Goal: Task Accomplishment & Management: Complete application form

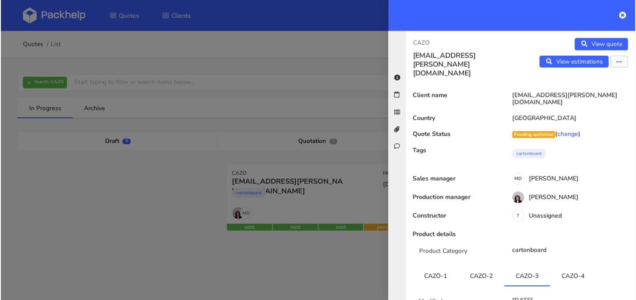
scroll to position [93, 0]
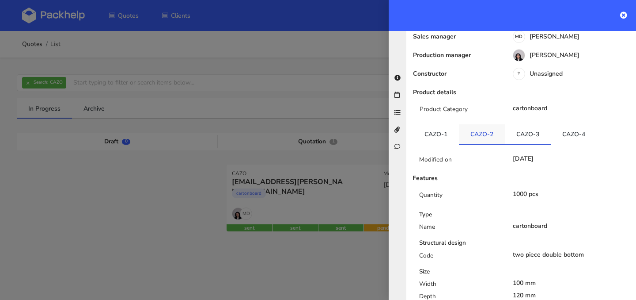
scroll to position [152, 0]
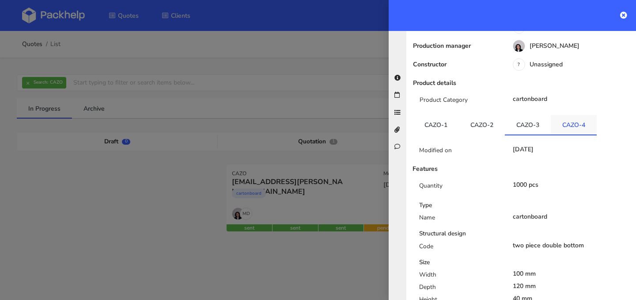
click at [584, 115] on link "CAZO-4" at bounding box center [574, 124] width 46 height 19
click at [625, 15] on icon at bounding box center [624, 14] width 7 height 7
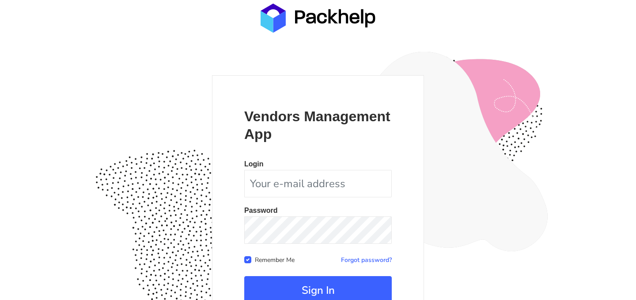
scroll to position [82, 0]
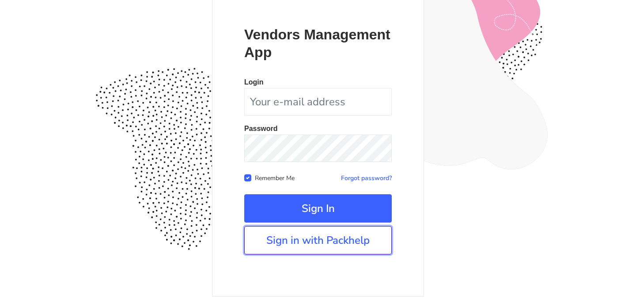
click at [341, 241] on link "Sign in with Packhelp" at bounding box center [318, 240] width 148 height 28
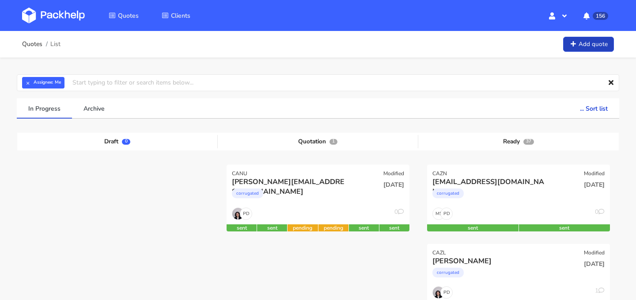
click at [593, 43] on link "Add quote" at bounding box center [589, 44] width 51 height 15
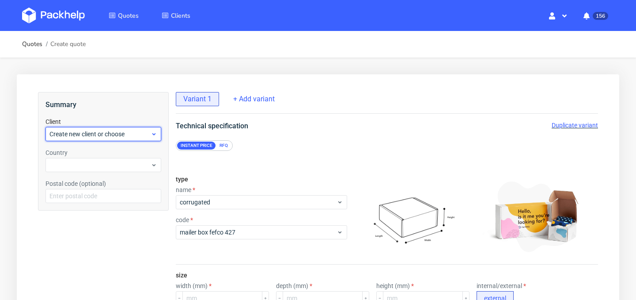
click at [132, 128] on div "Create new client or choose" at bounding box center [104, 134] width 116 height 14
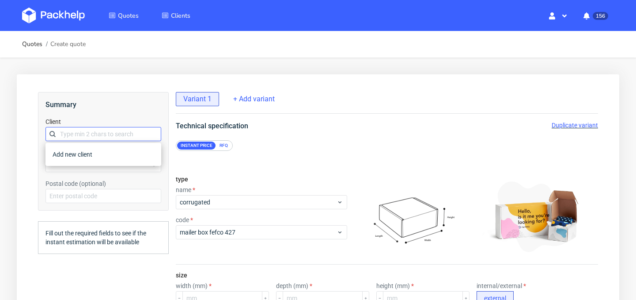
click at [131, 136] on input "text" at bounding box center [104, 134] width 116 height 14
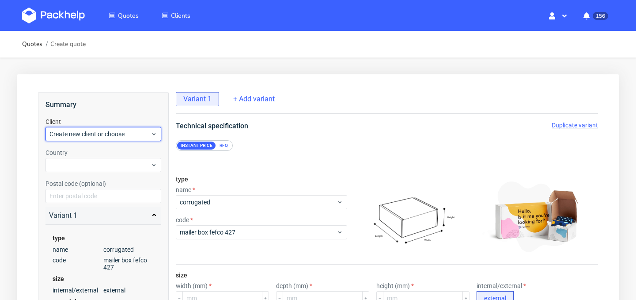
click at [131, 136] on span "Create new client or choose" at bounding box center [100, 134] width 101 height 9
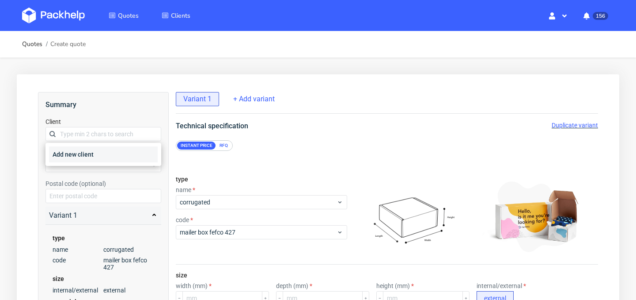
click at [116, 156] on div "Add new client" at bounding box center [103, 154] width 109 height 16
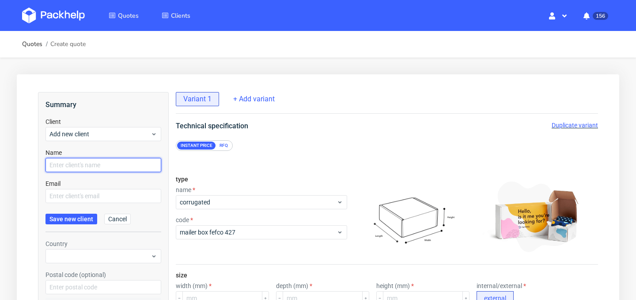
click at [109, 164] on input "text" at bounding box center [104, 165] width 116 height 14
type input "Saber"
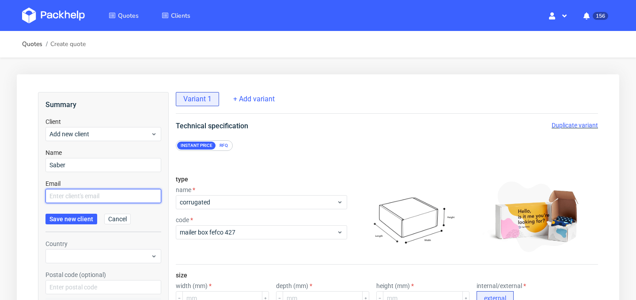
click at [99, 191] on input "text" at bounding box center [104, 196] width 116 height 14
type input "Naceur"
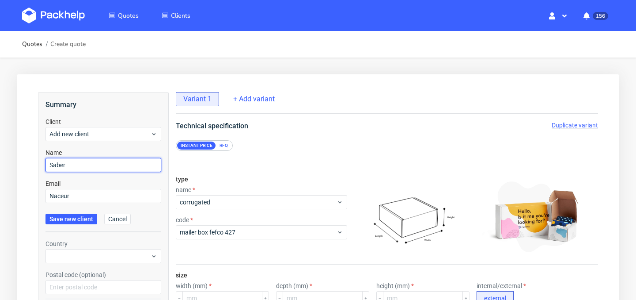
click at [108, 161] on input "Saber" at bounding box center [104, 165] width 116 height 14
type input "Saber Naceur"
click at [92, 187] on div "Email Naceur" at bounding box center [104, 191] width 116 height 24
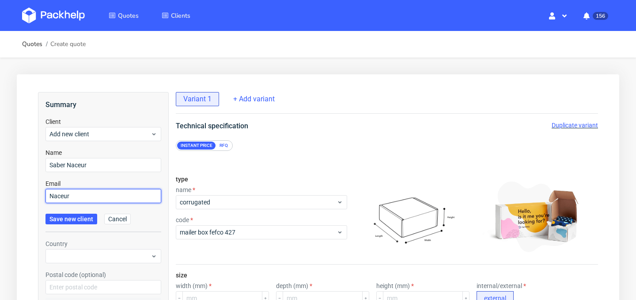
drag, startPoint x: 91, startPoint y: 194, endPoint x: 23, endPoint y: 191, distance: 68.6
paste input "[URL][DOMAIN_NAME]"
type input "[URL][DOMAIN_NAME]"
drag, startPoint x: 159, startPoint y: 196, endPoint x: 0, endPoint y: 187, distance: 159.4
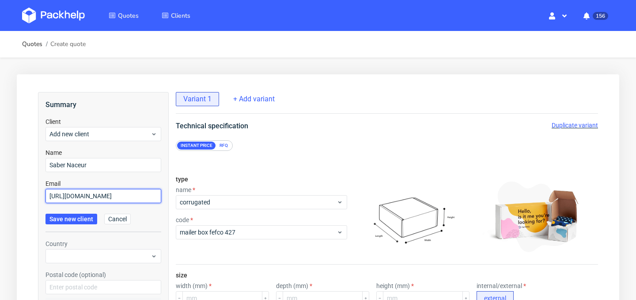
paste input "[EMAIL_ADDRESS][DOMAIN_NAME]"
type input "[EMAIL_ADDRESS][DOMAIN_NAME]"
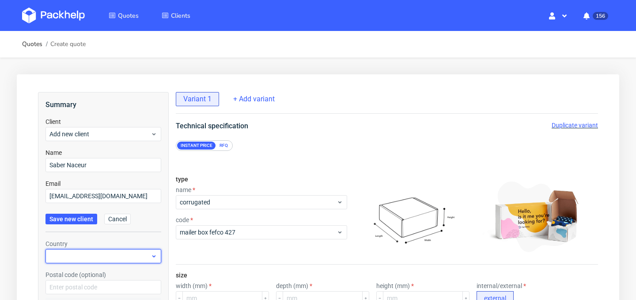
click at [82, 252] on div at bounding box center [104, 256] width 116 height 14
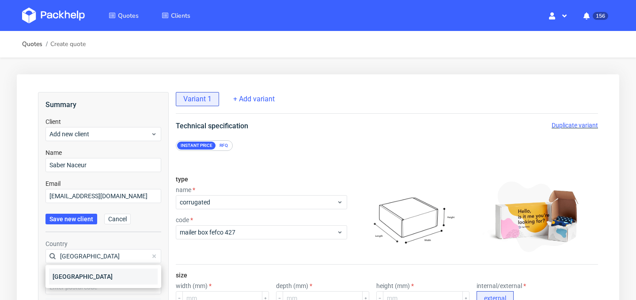
type input "[GEOGRAPHIC_DATA]"
click at [81, 274] on div "[GEOGRAPHIC_DATA]" at bounding box center [103, 276] width 109 height 16
click at [79, 221] on span "Save new client" at bounding box center [72, 219] width 44 height 6
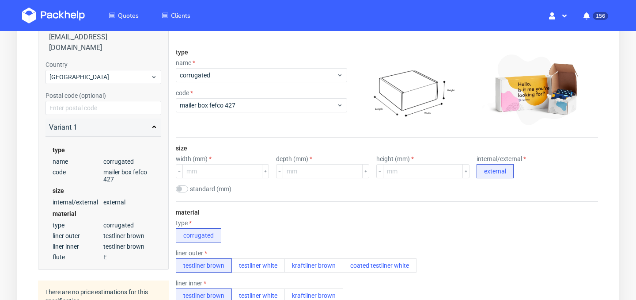
scroll to position [149, 0]
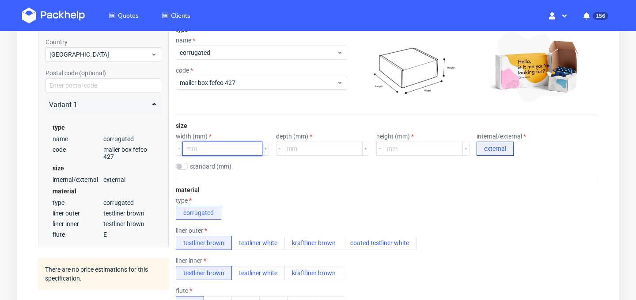
click at [229, 147] on input "number" at bounding box center [223, 148] width 80 height 14
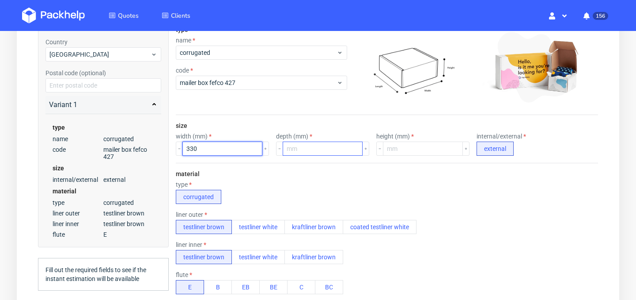
type input "330"
click at [326, 147] on input "number" at bounding box center [323, 148] width 80 height 14
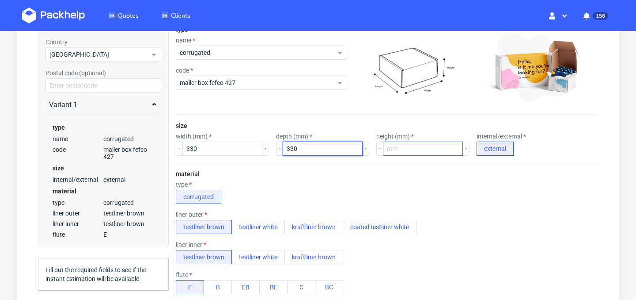
type input "330"
click at [410, 149] on input "number" at bounding box center [423, 148] width 80 height 14
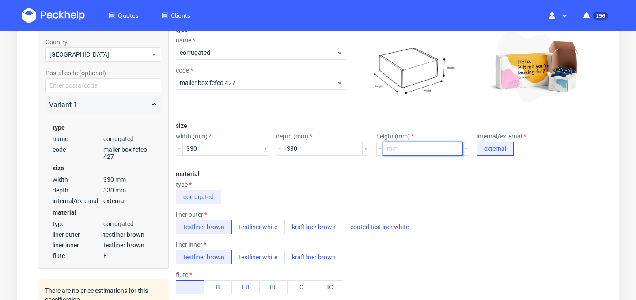
type input "3"
type input "3.5"
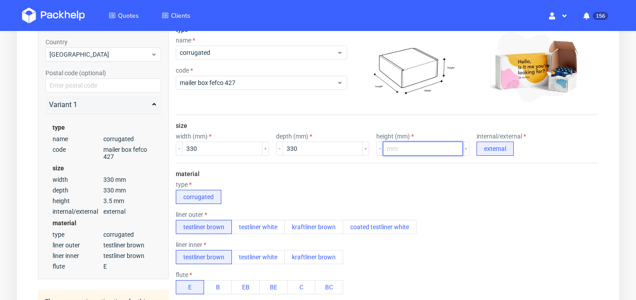
type input "3"
click at [310, 183] on div "type corrugated" at bounding box center [387, 192] width 423 height 23
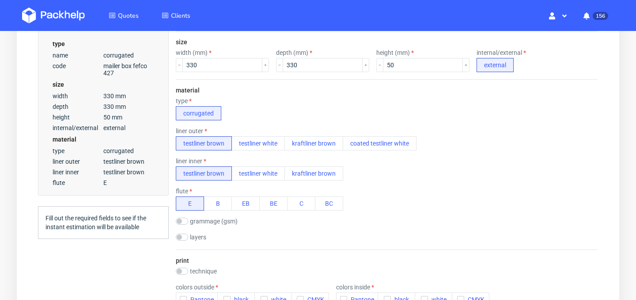
scroll to position [233, 0]
click at [369, 187] on div "flute E B EB BE C BC" at bounding box center [387, 198] width 423 height 23
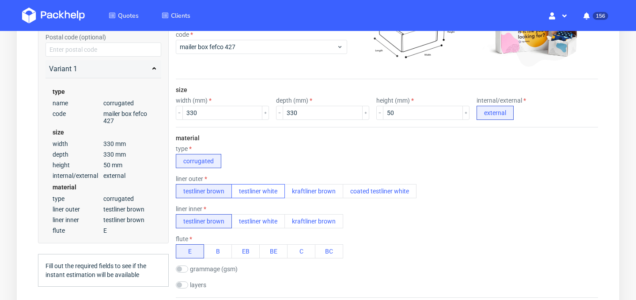
scroll to position [175, 0]
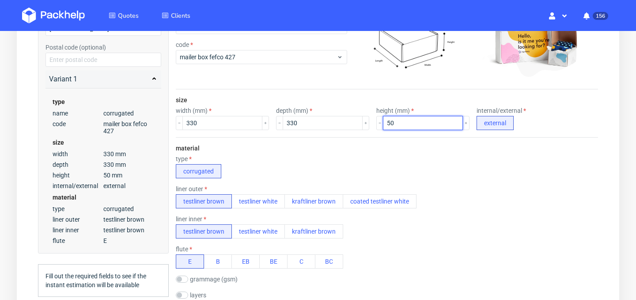
click at [385, 126] on input "50" at bounding box center [423, 123] width 80 height 14
type input "5"
type input "32"
click at [396, 150] on div "material type corrugated liner outer testliner brown testliner white kraftliner…" at bounding box center [387, 222] width 423 height 170
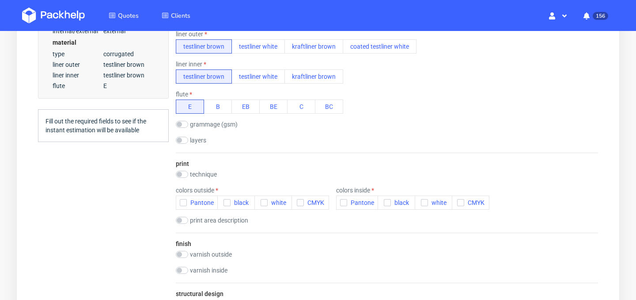
scroll to position [330, 0]
click at [299, 205] on div "button" at bounding box center [300, 201] width 7 height 7
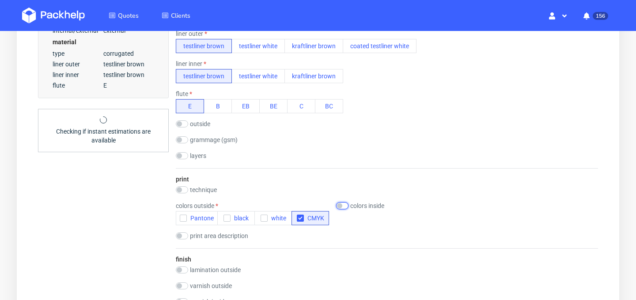
click at [344, 206] on input "checkbox" at bounding box center [342, 205] width 12 height 7
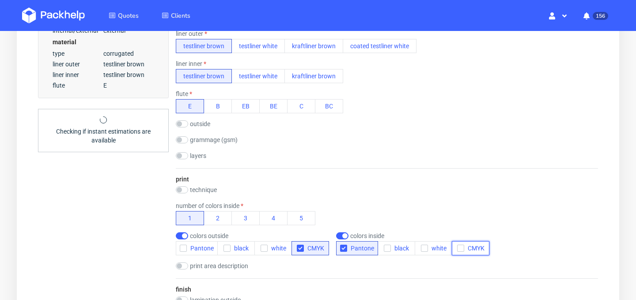
click at [459, 244] on div "button" at bounding box center [460, 247] width 7 height 7
click at [347, 247] on span "Pantone" at bounding box center [360, 247] width 27 height 7
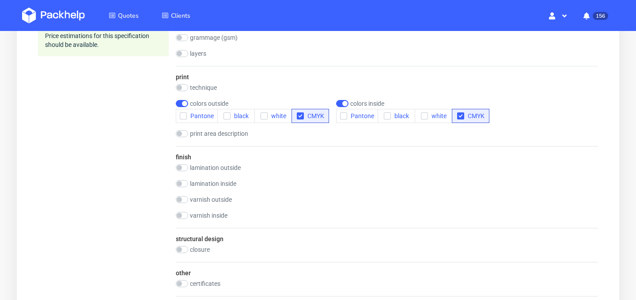
scroll to position [464, 0]
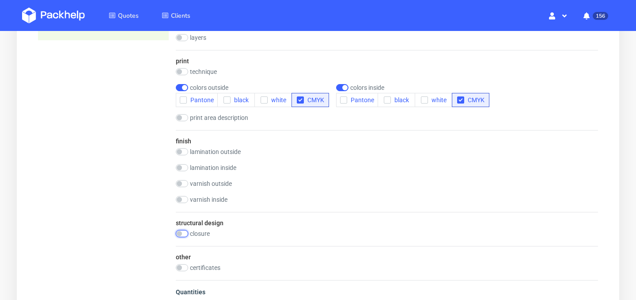
click at [181, 235] on input "checkbox" at bounding box center [182, 233] width 12 height 7
checkbox input "true"
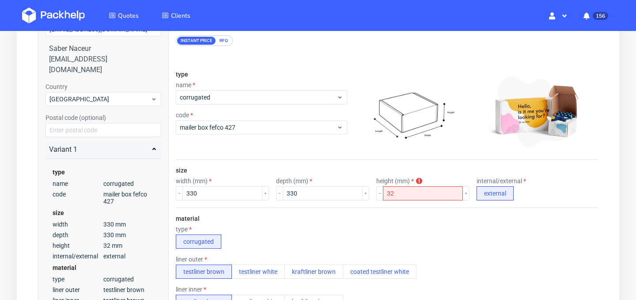
scroll to position [118, 0]
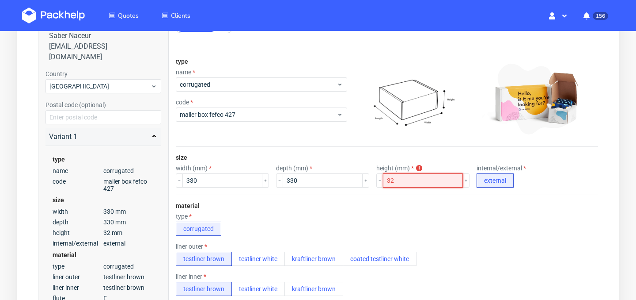
click at [403, 180] on input "32" at bounding box center [423, 180] width 80 height 14
type input "3"
type input "40"
click at [433, 208] on div "material type corrugated liner outer testliner brown testliner white kraftliner…" at bounding box center [387, 295] width 423 height 202
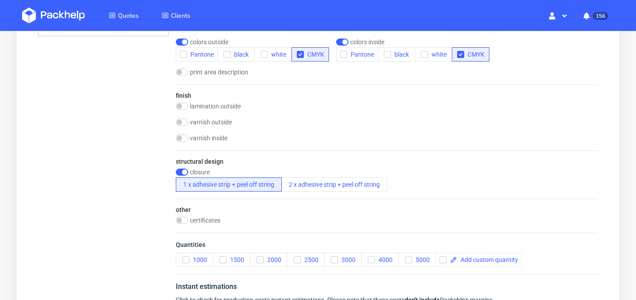
scroll to position [507, 0]
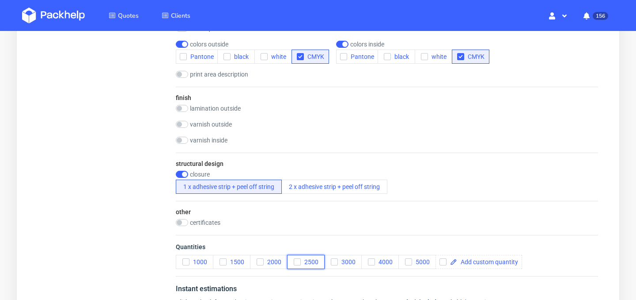
click at [297, 262] on use "button" at bounding box center [297, 261] width 4 height 3
click at [297, 263] on icon "button" at bounding box center [297, 262] width 6 height 6
click at [407, 261] on icon "button" at bounding box center [409, 262] width 6 height 6
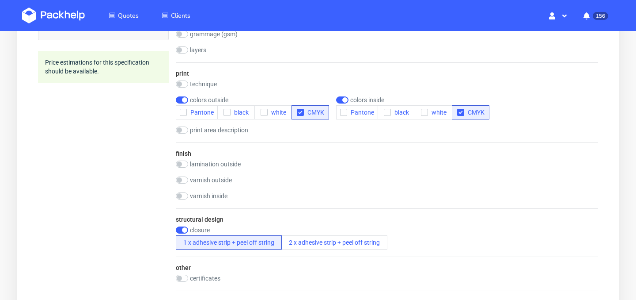
scroll to position [456, 0]
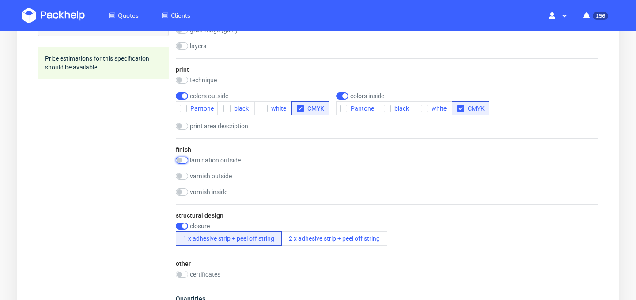
click at [184, 160] on input "checkbox" at bounding box center [182, 159] width 12 height 7
checkbox input "true"
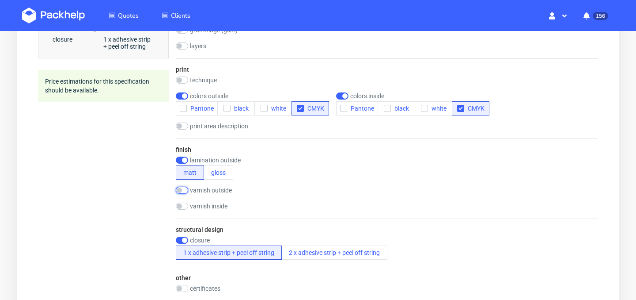
click at [183, 188] on input "checkbox" at bounding box center [182, 190] width 12 height 7
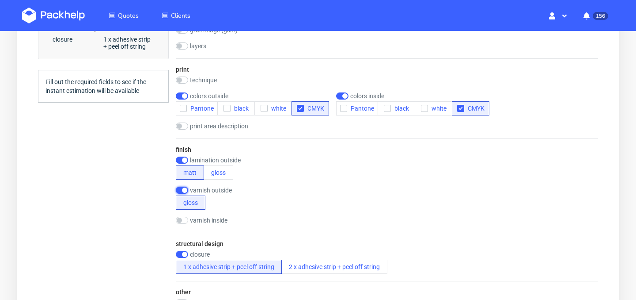
click at [183, 188] on input "checkbox" at bounding box center [182, 190] width 12 height 7
checkbox input "false"
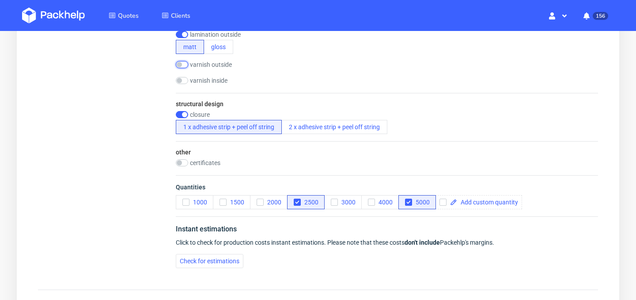
scroll to position [602, 0]
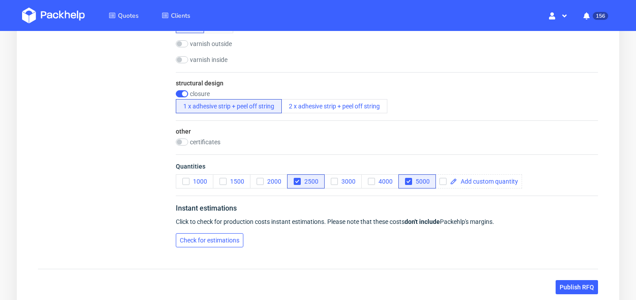
click at [232, 237] on span "Check for estimations" at bounding box center [210, 240] width 60 height 6
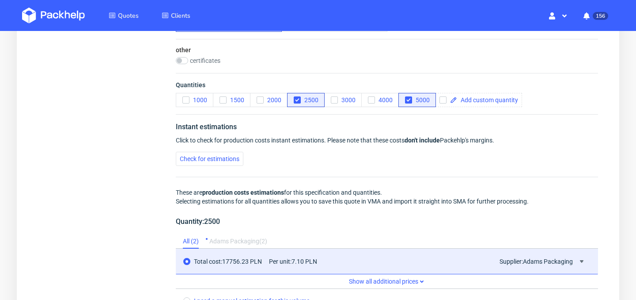
scroll to position [684, 0]
click at [465, 99] on span at bounding box center [487, 99] width 61 height 6
checkbox input "true"
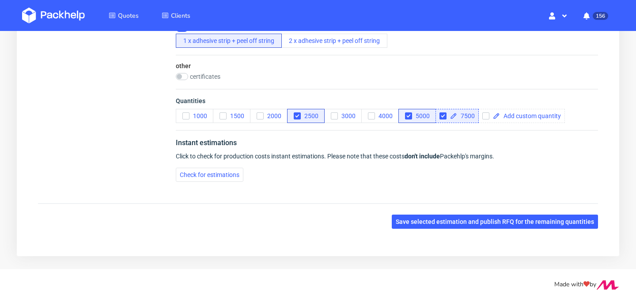
scroll to position [667, 0]
click at [217, 175] on span "Check for estimations" at bounding box center [210, 174] width 60 height 6
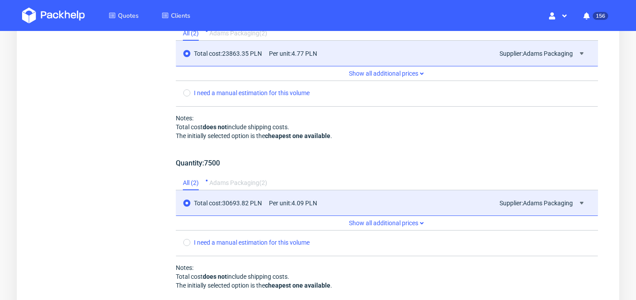
scroll to position [1166, 0]
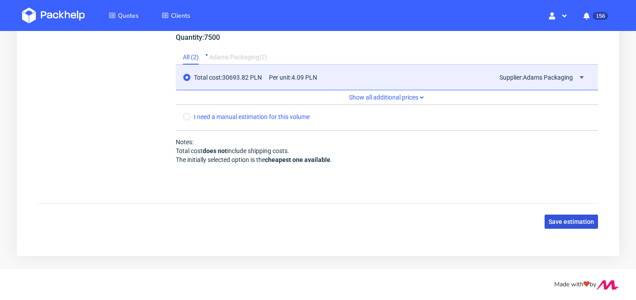
click at [564, 226] on button "Save estimation" at bounding box center [571, 221] width 53 height 14
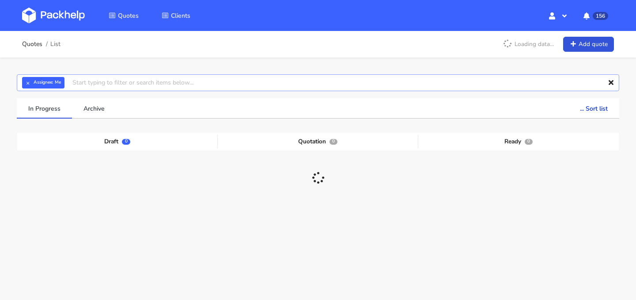
click at [301, 87] on input "text" at bounding box center [318, 82] width 603 height 17
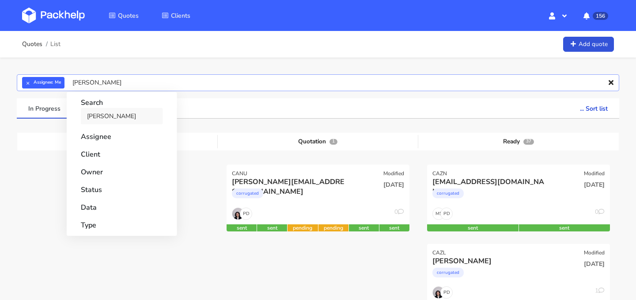
type input "lena bensid"
click at [123, 122] on link "lena bensid" at bounding box center [122, 116] width 82 height 16
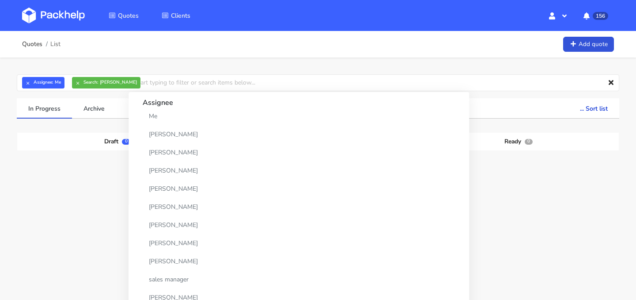
click at [70, 181] on div "Draft 0 Quotation 0 Ready 0" at bounding box center [318, 199] width 590 height 133
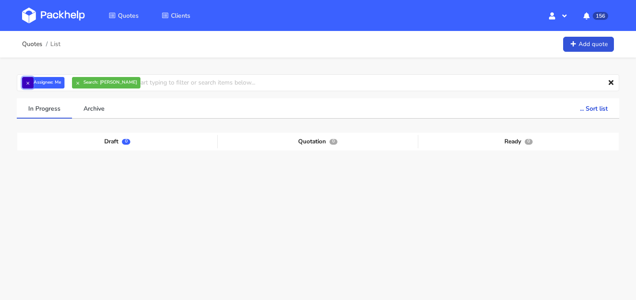
click at [28, 80] on button "×" at bounding box center [27, 82] width 11 height 11
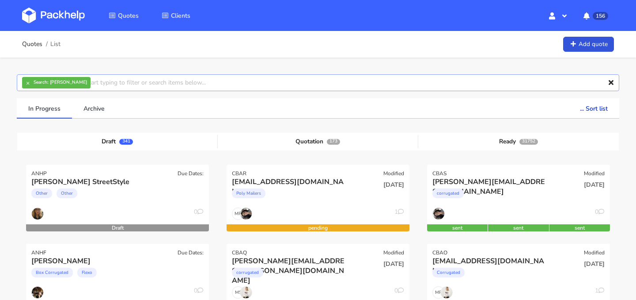
click at [240, 86] on input "text" at bounding box center [318, 82] width 603 height 17
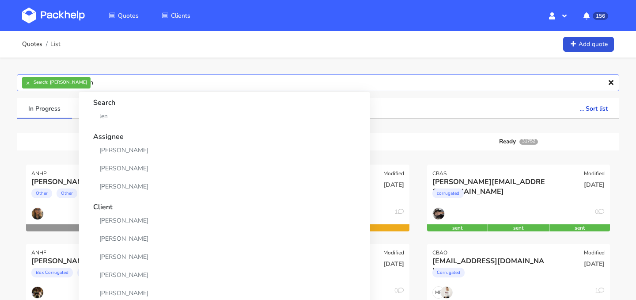
type input "len"
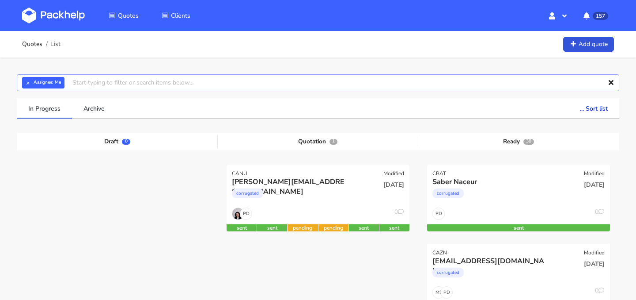
click at [328, 84] on input "text" at bounding box center [318, 82] width 603 height 17
type input "CAZN"
click at [133, 113] on link "CAZN" at bounding box center [122, 116] width 82 height 16
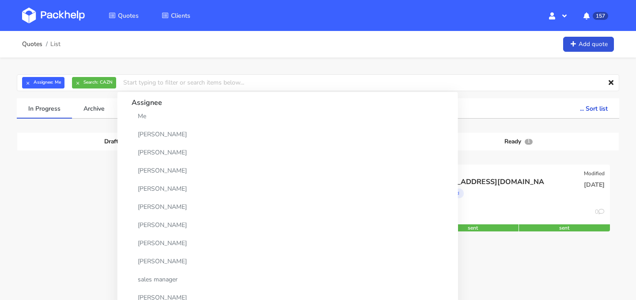
click at [28, 176] on div at bounding box center [117, 203] width 201 height 79
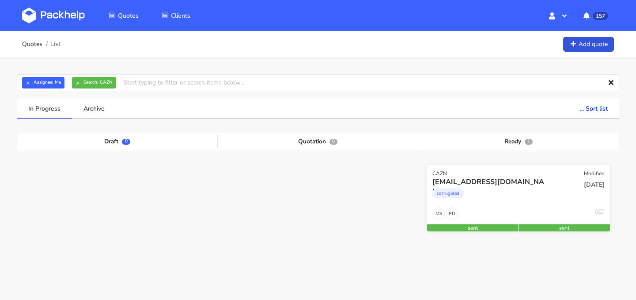
click at [487, 189] on div "corrugated" at bounding box center [491, 196] width 117 height 18
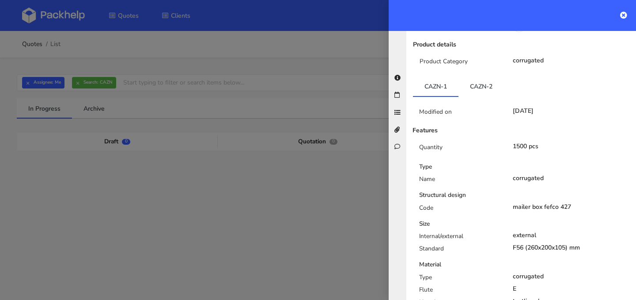
scroll to position [132, 0]
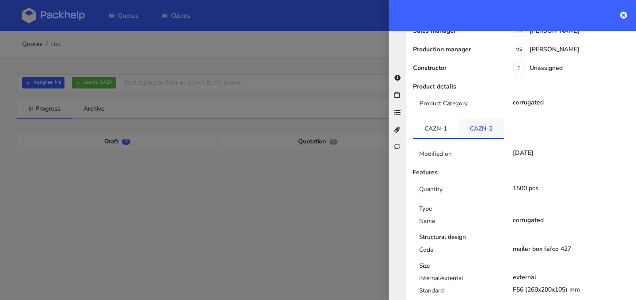
click at [485, 119] on link "CAZN-2" at bounding box center [482, 127] width 46 height 19
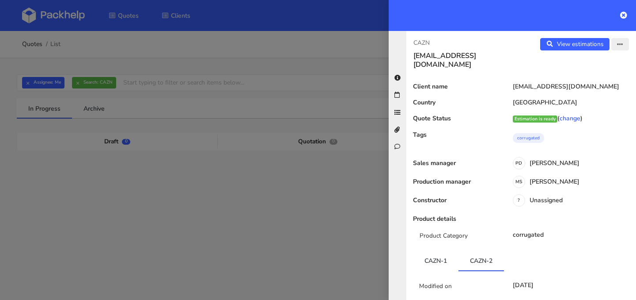
click at [618, 46] on icon "button" at bounding box center [620, 45] width 6 height 6
click at [602, 75] on link "Edit quote" at bounding box center [592, 79] width 78 height 15
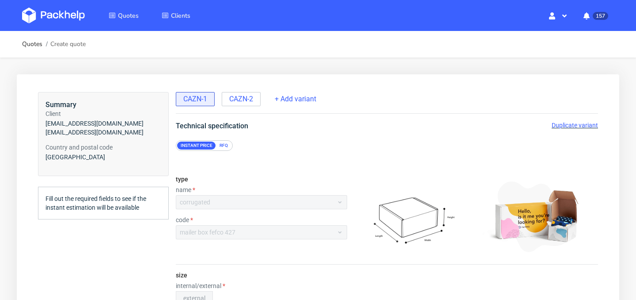
scroll to position [11, 0]
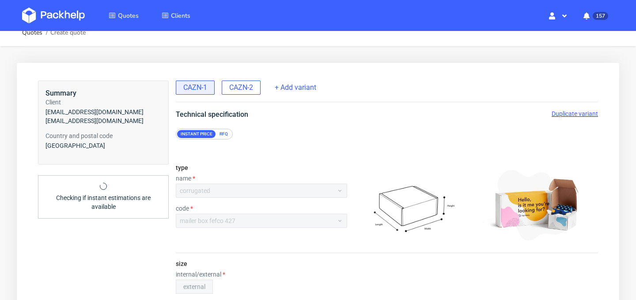
click at [248, 92] on span "CAZN-2" at bounding box center [241, 88] width 24 height 10
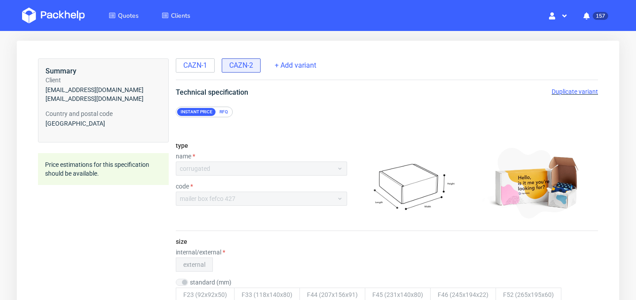
scroll to position [0, 0]
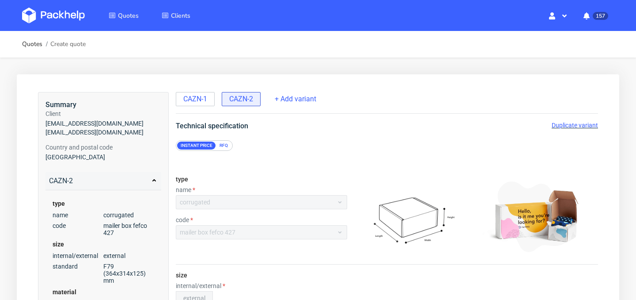
click at [566, 125] on span "Duplicate variant" at bounding box center [575, 125] width 46 height 7
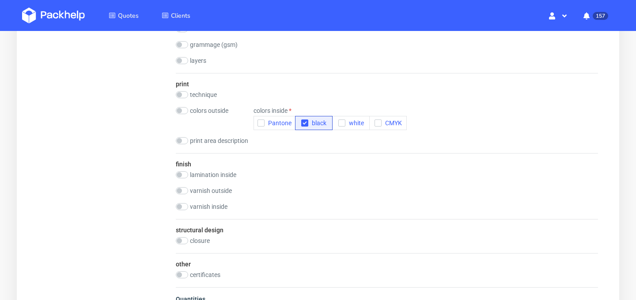
scroll to position [685, 0]
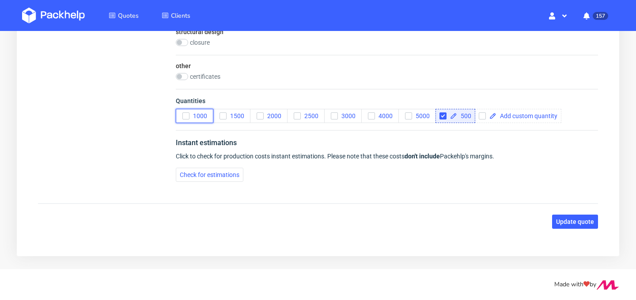
click at [184, 113] on icon "button" at bounding box center [186, 116] width 6 height 6
click at [453, 113] on icon at bounding box center [453, 115] width 7 height 7
click at [443, 116] on input "checkbox" at bounding box center [443, 115] width 7 height 7
checkbox input "false"
click at [204, 174] on span "Check for estimations" at bounding box center [210, 174] width 60 height 6
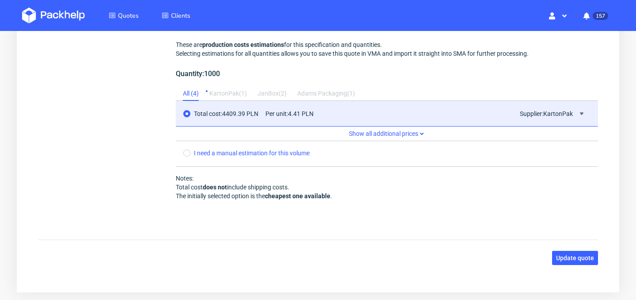
scroll to position [875, 0]
click at [561, 258] on span "Update quote" at bounding box center [575, 258] width 38 height 6
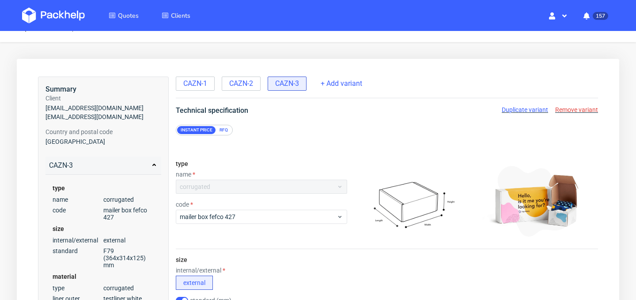
scroll to position [15, 0]
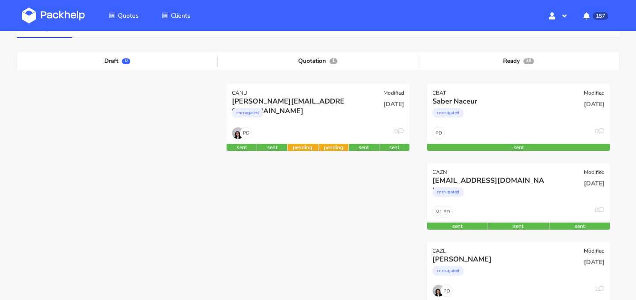
scroll to position [93, 0]
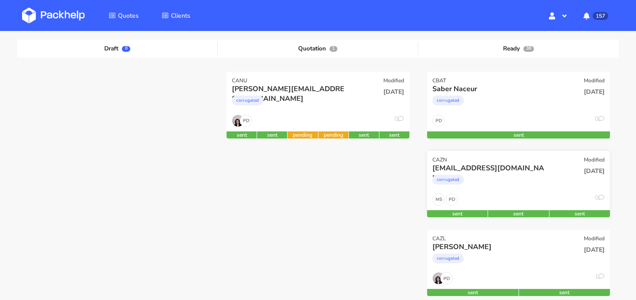
click at [543, 185] on div "corrugated" at bounding box center [491, 182] width 117 height 18
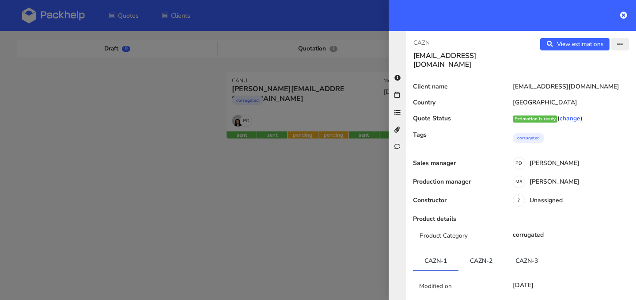
click at [616, 45] on button "button" at bounding box center [621, 44] width 18 height 12
click at [591, 78] on link "Edit quote" at bounding box center [592, 79] width 78 height 15
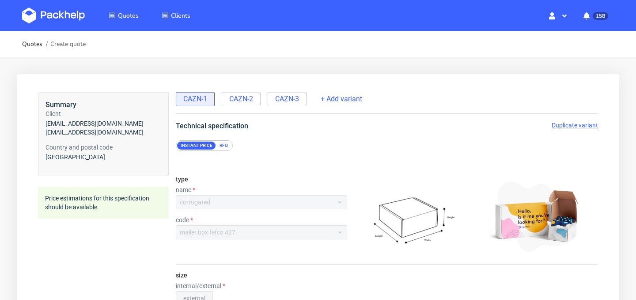
scroll to position [36, 0]
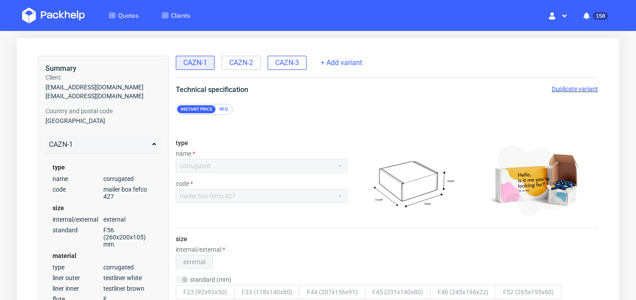
click at [286, 63] on span "CAZN-3" at bounding box center [287, 63] width 24 height 10
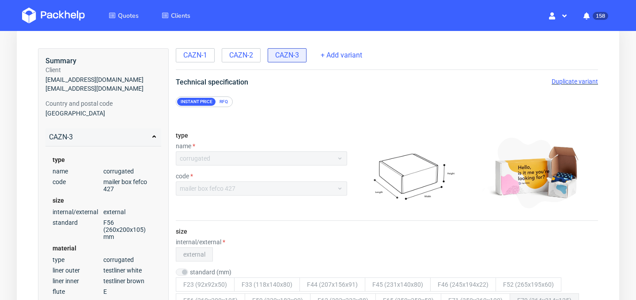
scroll to position [44, 0]
click at [557, 82] on span "Duplicate variant" at bounding box center [575, 80] width 46 height 7
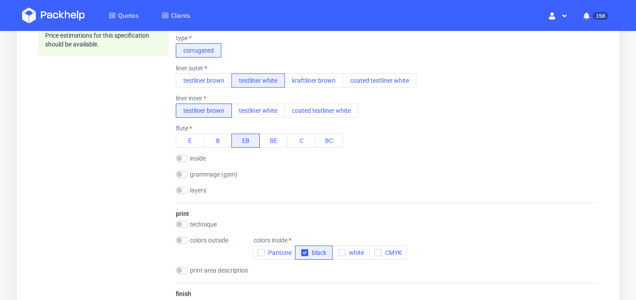
scroll to position [357, 0]
click at [183, 239] on input "checkbox" at bounding box center [182, 240] width 12 height 7
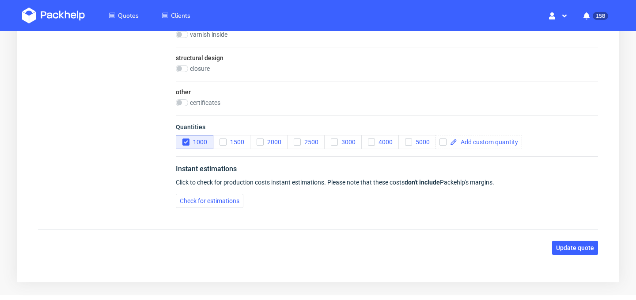
scroll to position [706, 0]
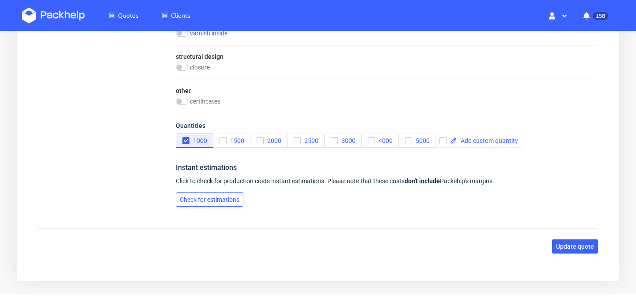
click at [217, 201] on span "Check for estimations" at bounding box center [210, 199] width 60 height 6
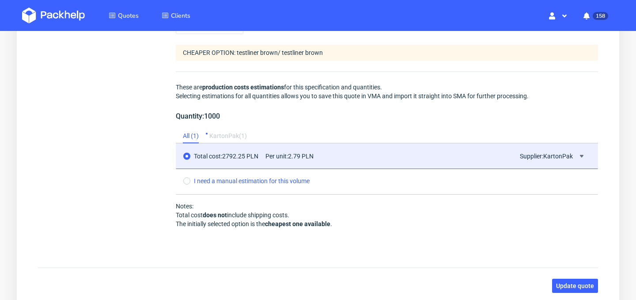
scroll to position [909, 0]
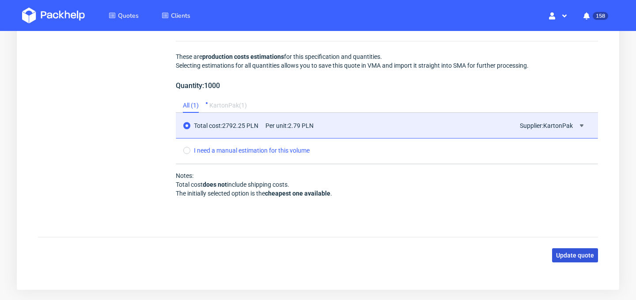
click at [572, 253] on span "Update quote" at bounding box center [575, 255] width 38 height 6
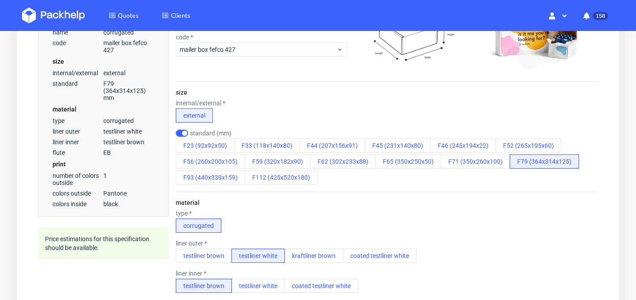
scroll to position [0, 0]
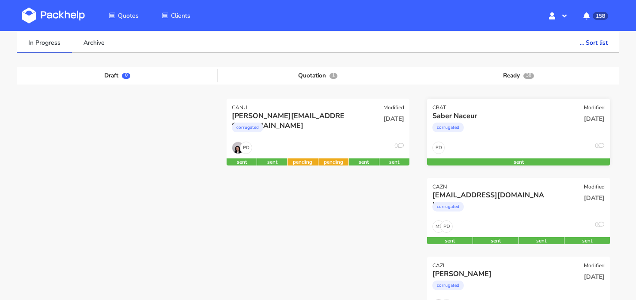
scroll to position [65, 0]
click at [504, 205] on div "corrugated" at bounding box center [491, 209] width 117 height 18
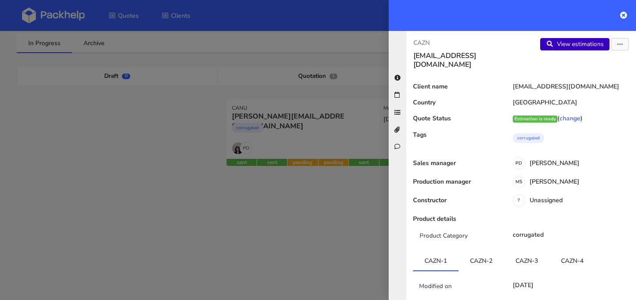
click at [579, 50] on link "View estimations" at bounding box center [575, 44] width 69 height 12
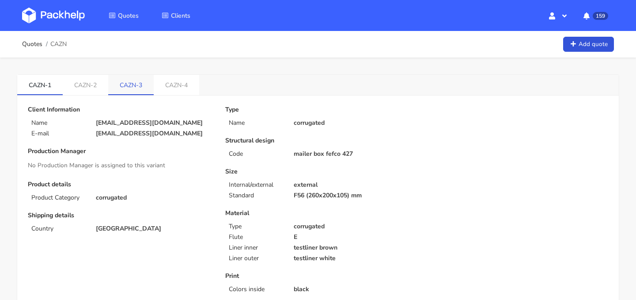
click at [139, 84] on link "CAZN-3" at bounding box center [131, 84] width 46 height 19
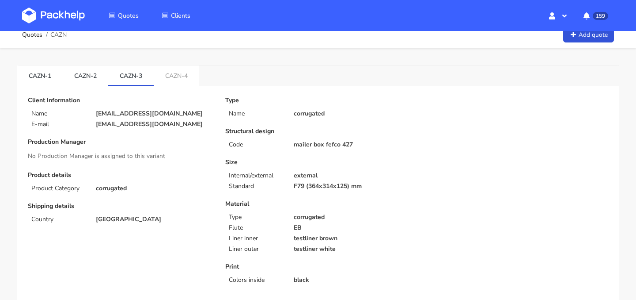
scroll to position [11, 0]
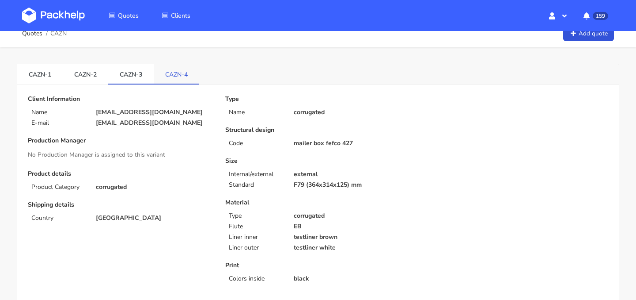
click at [178, 83] on link "CAZN-4" at bounding box center [177, 73] width 46 height 19
click at [139, 81] on link "CAZN-3" at bounding box center [131, 73] width 46 height 19
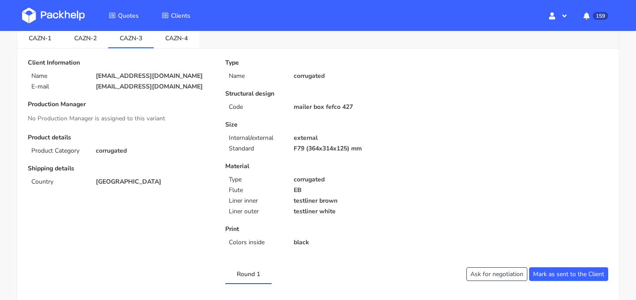
scroll to position [46, 0]
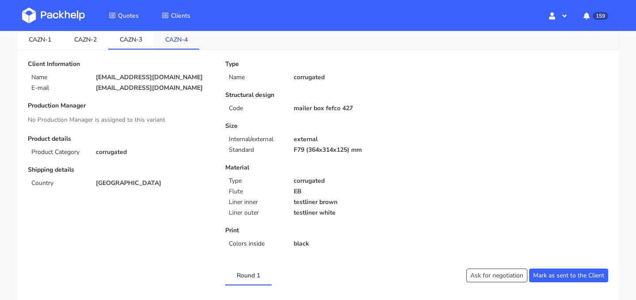
click at [177, 47] on link "CAZN-4" at bounding box center [177, 38] width 46 height 19
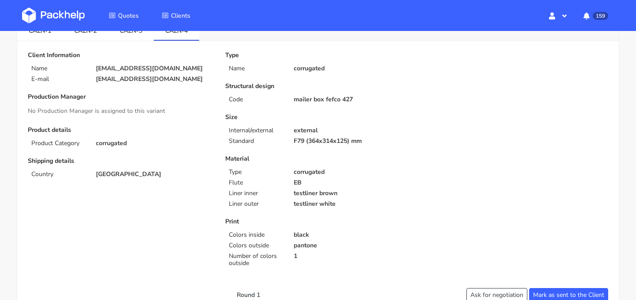
scroll to position [0, 0]
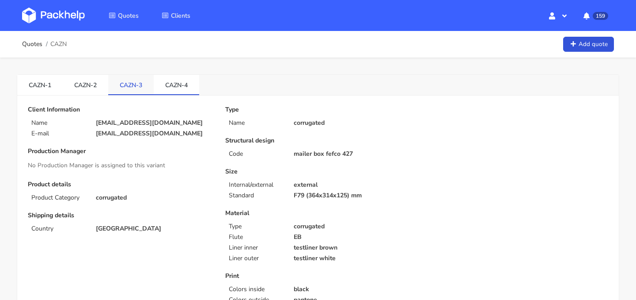
click at [135, 88] on link "CAZN-3" at bounding box center [131, 84] width 46 height 19
click at [191, 84] on link "CAZN-4" at bounding box center [177, 84] width 46 height 19
click at [145, 85] on link "CAZN-3" at bounding box center [131, 84] width 46 height 19
click at [175, 86] on link "CAZN-4" at bounding box center [177, 84] width 46 height 19
click at [135, 86] on link "CAZN-3" at bounding box center [131, 84] width 46 height 19
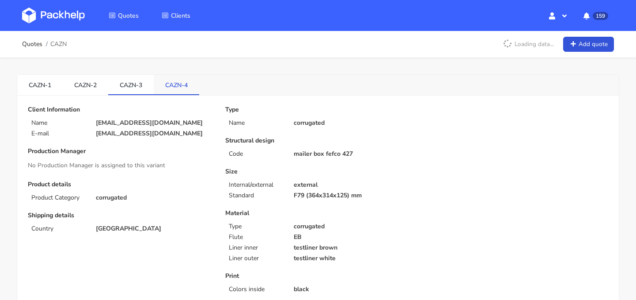
click at [179, 91] on link "CAZN-4" at bounding box center [177, 84] width 46 height 19
click at [134, 91] on link "CAZN-3" at bounding box center [131, 84] width 46 height 19
click at [188, 84] on link "CAZN-4" at bounding box center [177, 84] width 46 height 19
click at [142, 85] on link "CAZN-3" at bounding box center [131, 84] width 46 height 19
click at [125, 12] on span "Quotes" at bounding box center [128, 15] width 21 height 8
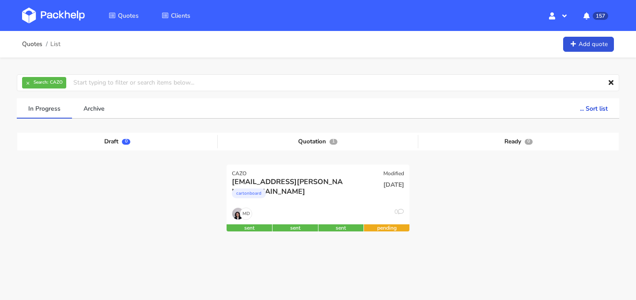
scroll to position [152, 0]
click at [61, 16] on img at bounding box center [53, 16] width 63 height 16
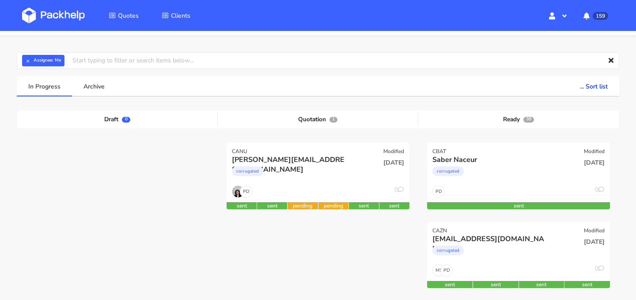
scroll to position [52, 0]
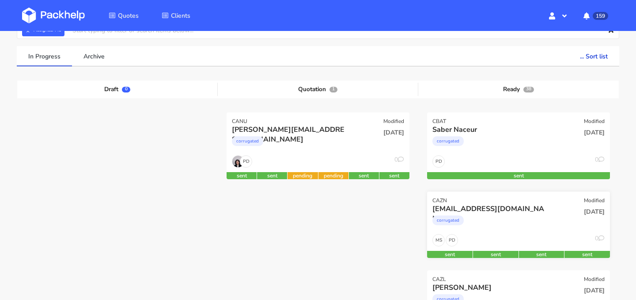
click at [547, 213] on div "corrugated" at bounding box center [491, 222] width 117 height 18
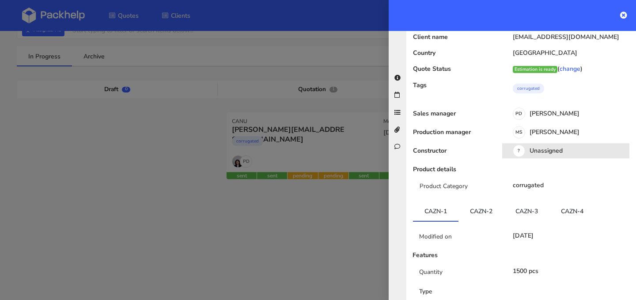
scroll to position [57, 0]
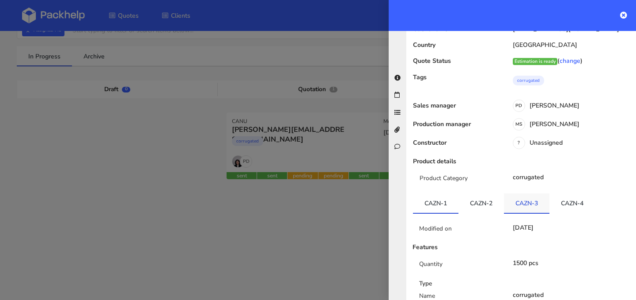
click at [534, 201] on link "CAZN-3" at bounding box center [527, 202] width 46 height 19
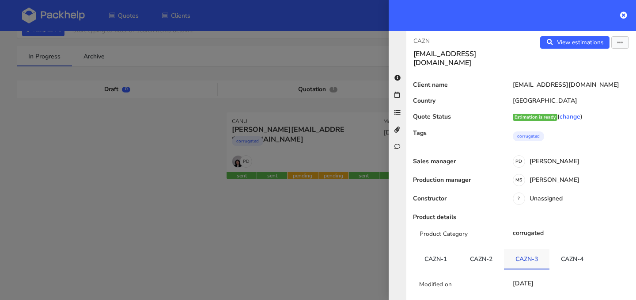
scroll to position [0, 0]
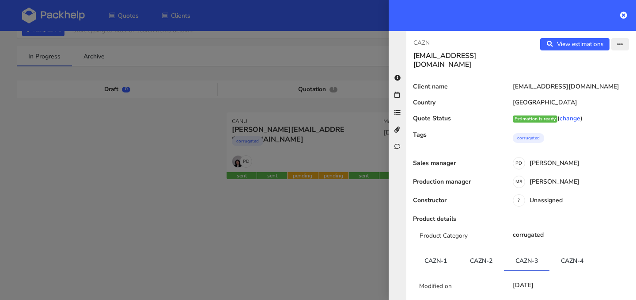
click at [619, 49] on button "button" at bounding box center [621, 44] width 18 height 12
click at [599, 76] on link "Edit quote" at bounding box center [592, 79] width 78 height 15
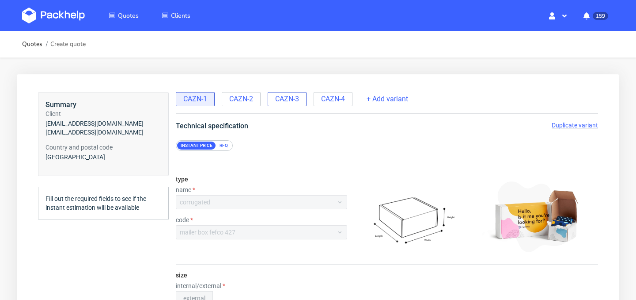
click at [290, 101] on span "CAZN-3" at bounding box center [287, 99] width 24 height 10
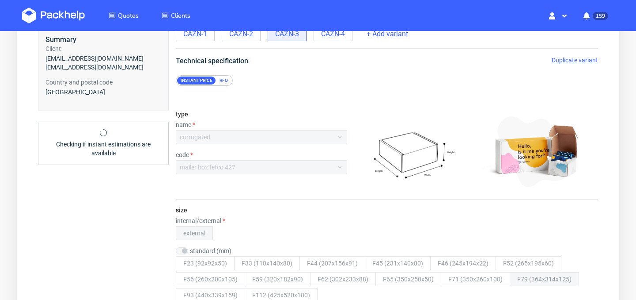
scroll to position [35, 0]
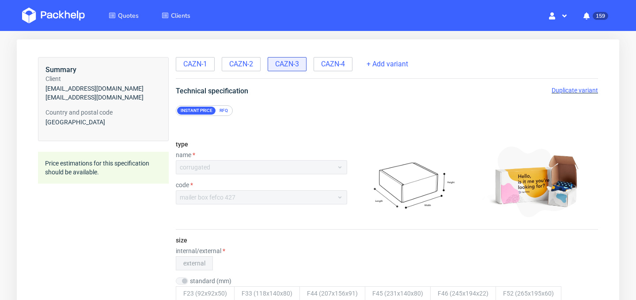
click at [586, 89] on span "Duplicate variant" at bounding box center [575, 90] width 46 height 7
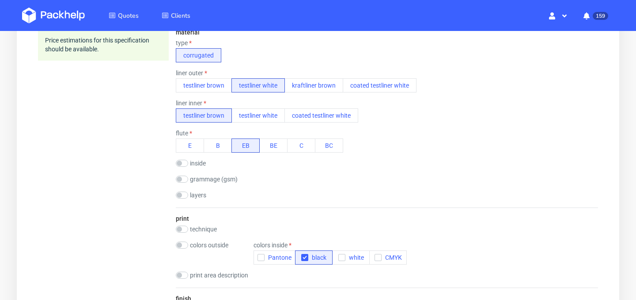
scroll to position [368, 0]
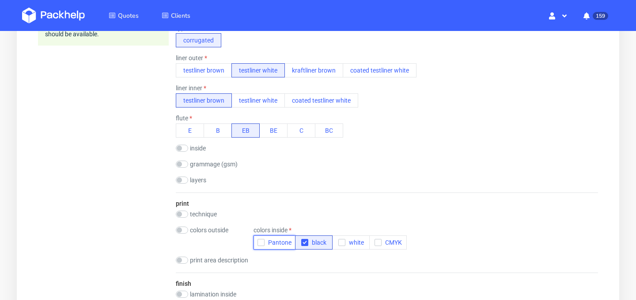
click at [267, 243] on span "Pantone" at bounding box center [278, 242] width 27 height 7
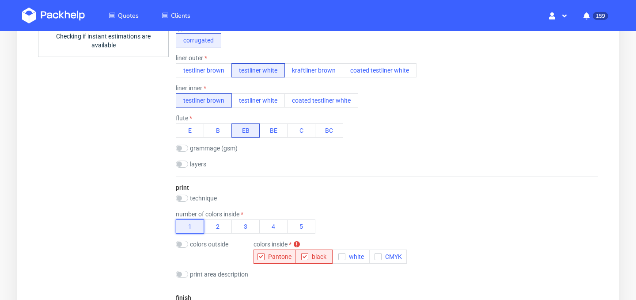
click at [197, 229] on button "1" at bounding box center [190, 226] width 28 height 14
click at [263, 257] on icon "button" at bounding box center [261, 256] width 6 height 6
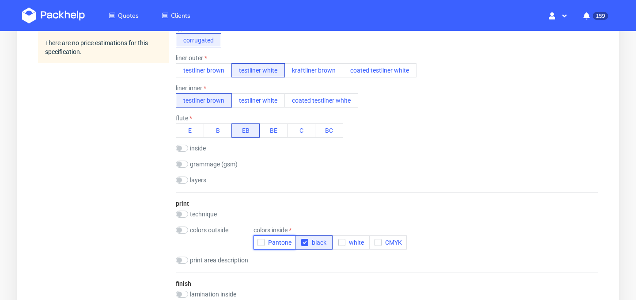
click at [270, 241] on span "Pantone" at bounding box center [278, 242] width 27 height 7
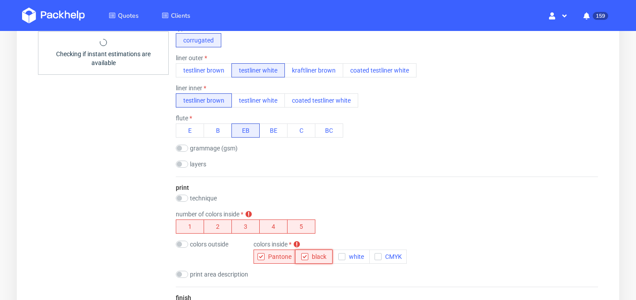
click at [306, 255] on use "button" at bounding box center [305, 256] width 4 height 3
click at [193, 227] on button "1" at bounding box center [190, 226] width 28 height 14
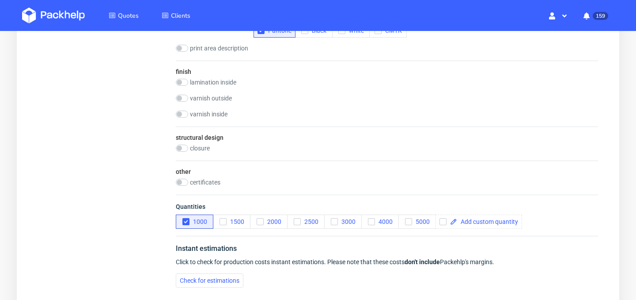
scroll to position [594, 0]
click at [225, 278] on span "Check for estimations" at bounding box center [210, 279] width 60 height 6
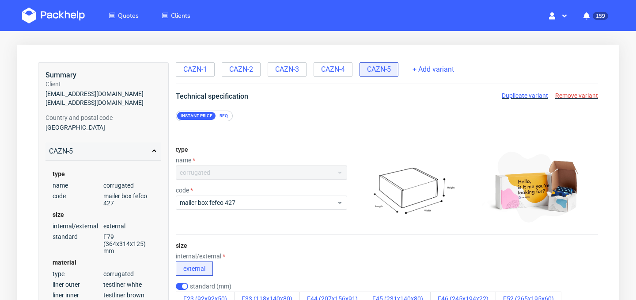
scroll to position [0, 0]
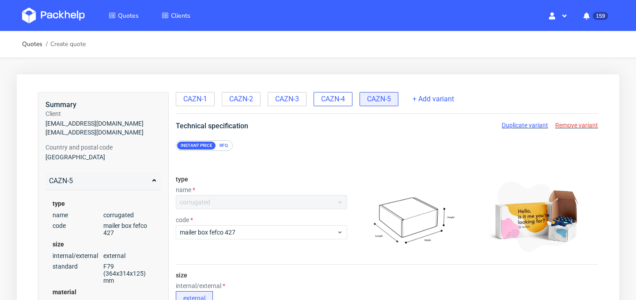
click at [345, 99] on span "CAZN-4" at bounding box center [333, 99] width 24 height 10
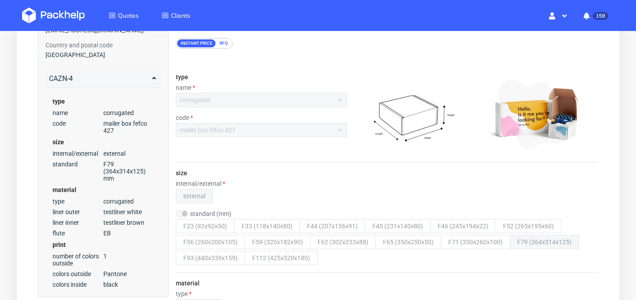
scroll to position [98, 0]
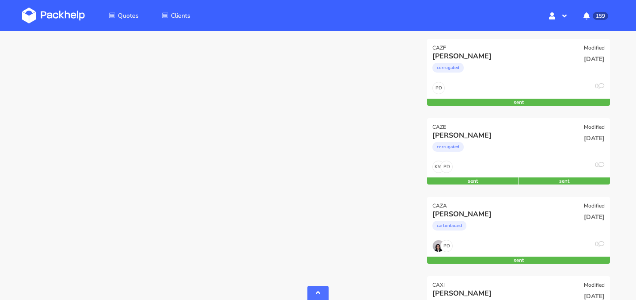
scroll to position [368, 0]
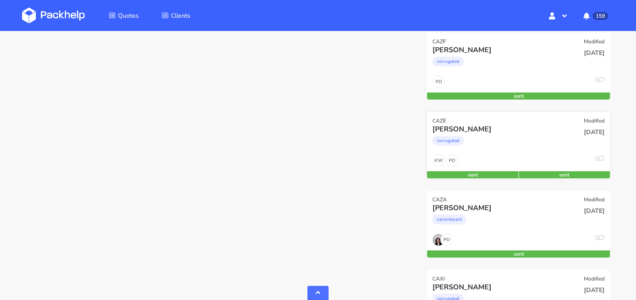
click at [533, 151] on div "corrugated" at bounding box center [491, 143] width 117 height 18
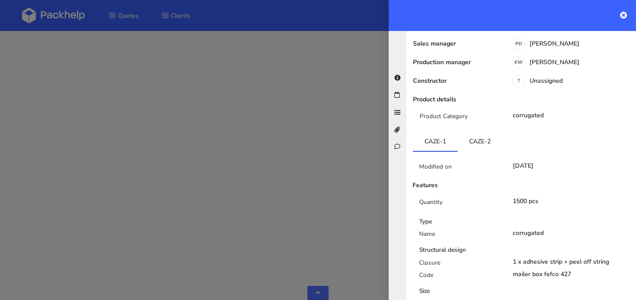
scroll to position [126, 0]
click at [475, 135] on link "CAZE-2" at bounding box center [480, 139] width 45 height 19
click at [442, 134] on link "CAZE-1" at bounding box center [435, 139] width 45 height 19
click at [482, 131] on link "CAZE-2" at bounding box center [480, 139] width 45 height 19
click at [449, 132] on link "CAZE-1" at bounding box center [435, 139] width 45 height 19
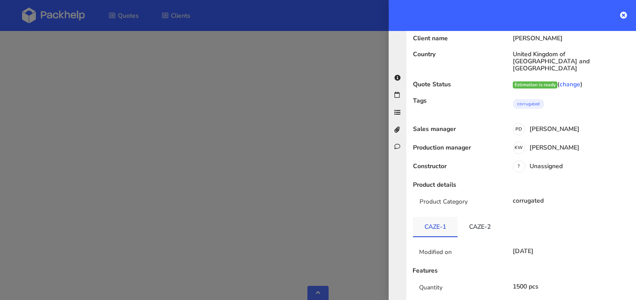
scroll to position [0, 0]
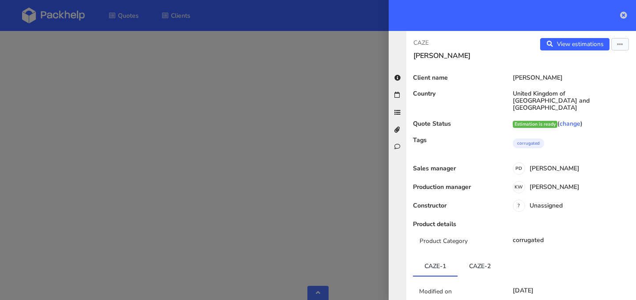
click at [624, 19] on link at bounding box center [624, 15] width 7 height 11
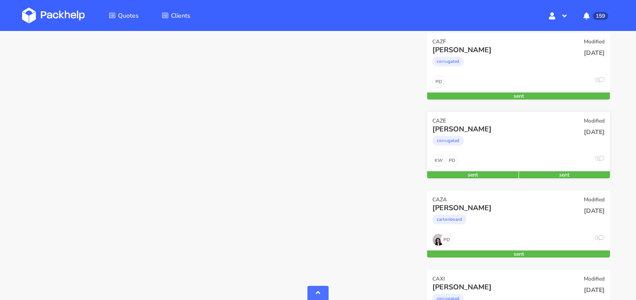
click at [511, 143] on div "corrugated" at bounding box center [491, 143] width 117 height 18
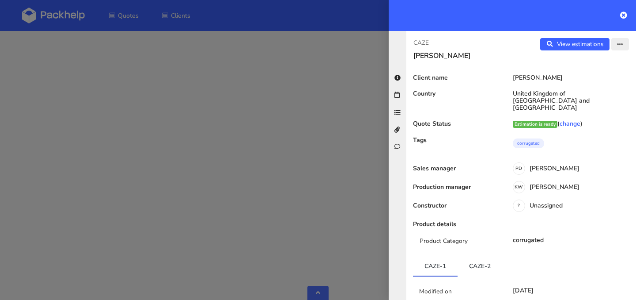
click at [614, 47] on button "button" at bounding box center [621, 44] width 18 height 12
click at [583, 81] on link "Edit quote" at bounding box center [592, 79] width 78 height 15
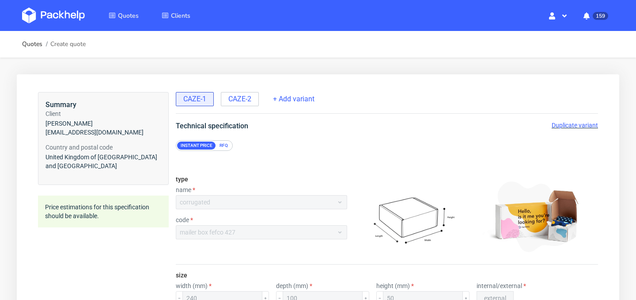
click at [586, 126] on span "Duplicate variant" at bounding box center [575, 125] width 46 height 7
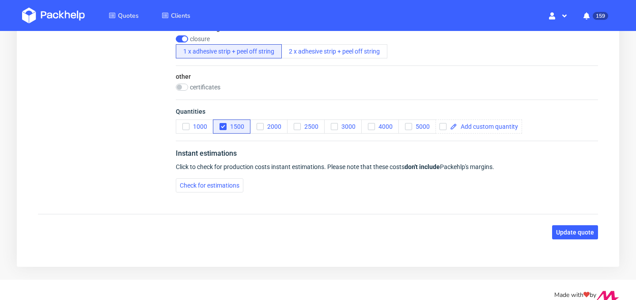
scroll to position [648, 0]
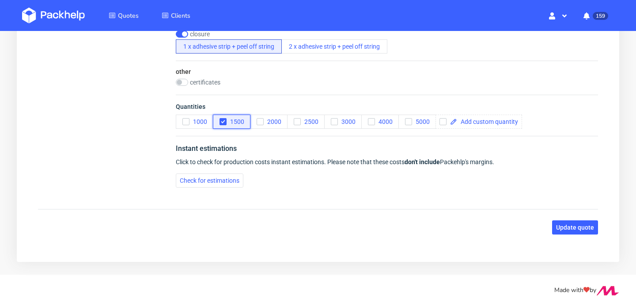
click at [223, 122] on use "button" at bounding box center [223, 121] width 4 height 3
click at [490, 121] on span at bounding box center [487, 121] width 61 height 6
checkbox input "true"
click at [503, 121] on span at bounding box center [527, 121] width 61 height 6
checkbox input "false"
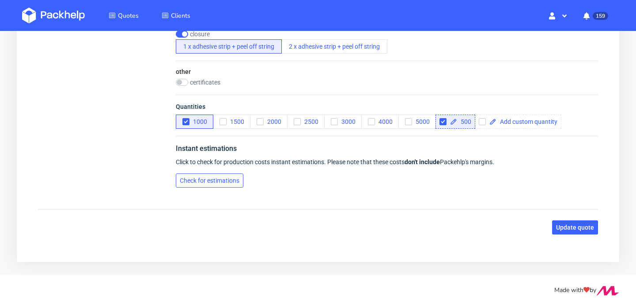
click at [232, 185] on button "Check for estimations" at bounding box center [210, 180] width 68 height 14
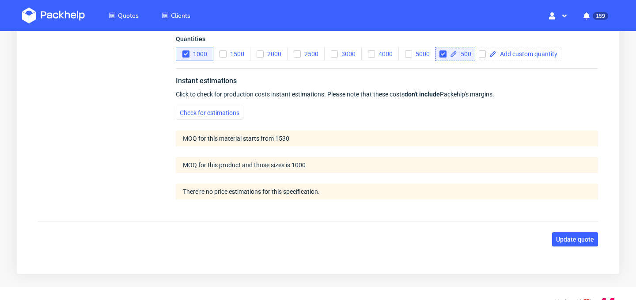
scroll to position [688, 0]
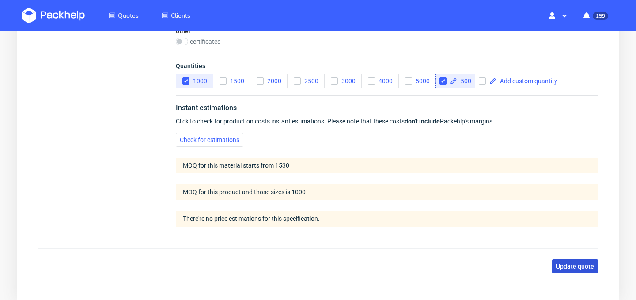
click at [571, 267] on span "Update quote" at bounding box center [575, 266] width 38 height 6
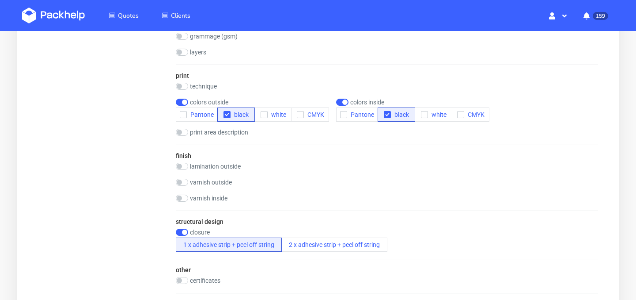
scroll to position [448, 0]
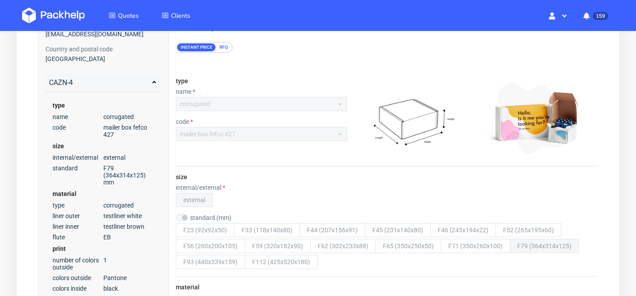
click at [301, 72] on div "type name corrugated code mailer box fefco 427" at bounding box center [261, 117] width 171 height 95
